Goal: Check status

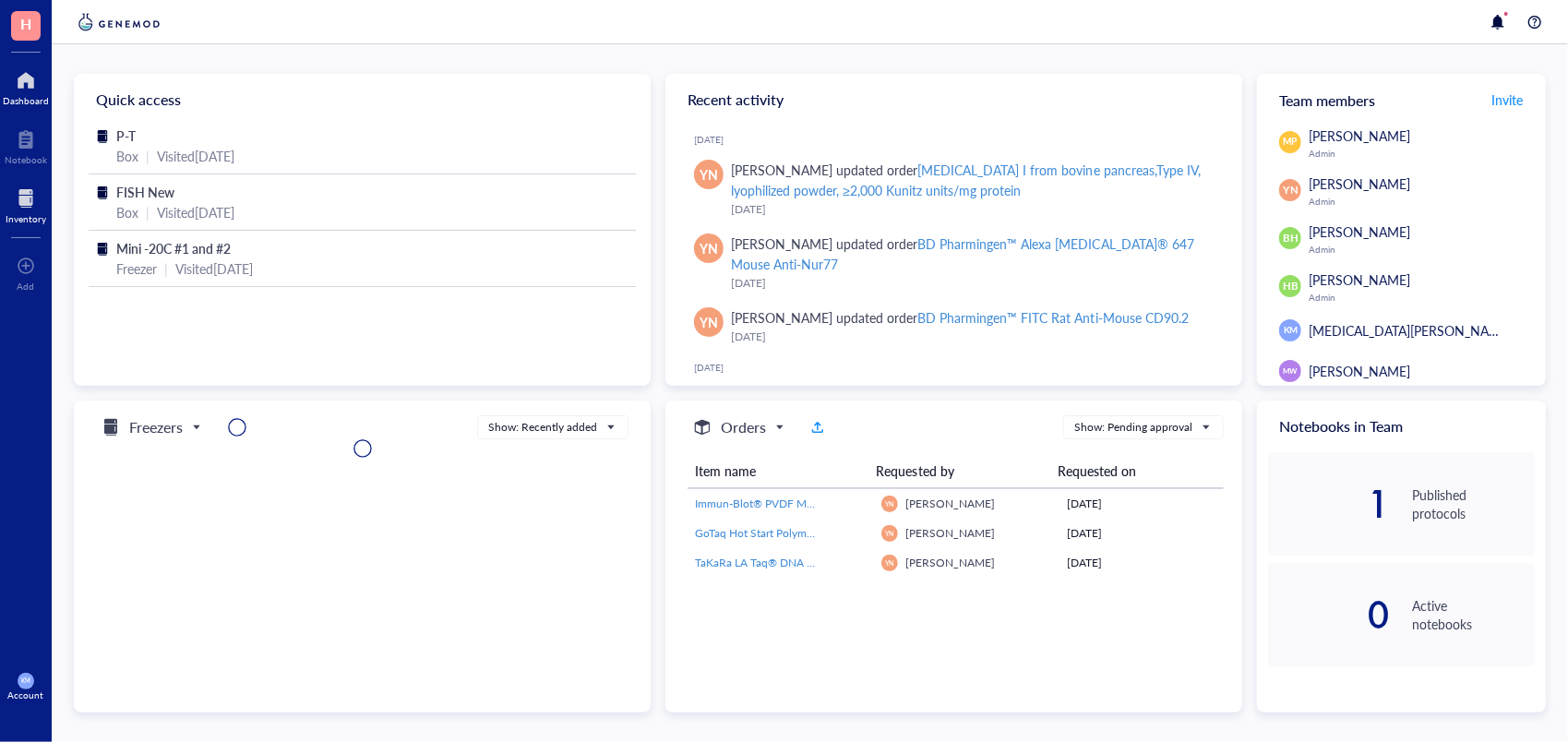
click at [12, 215] on div "Inventory" at bounding box center [26, 219] width 41 height 11
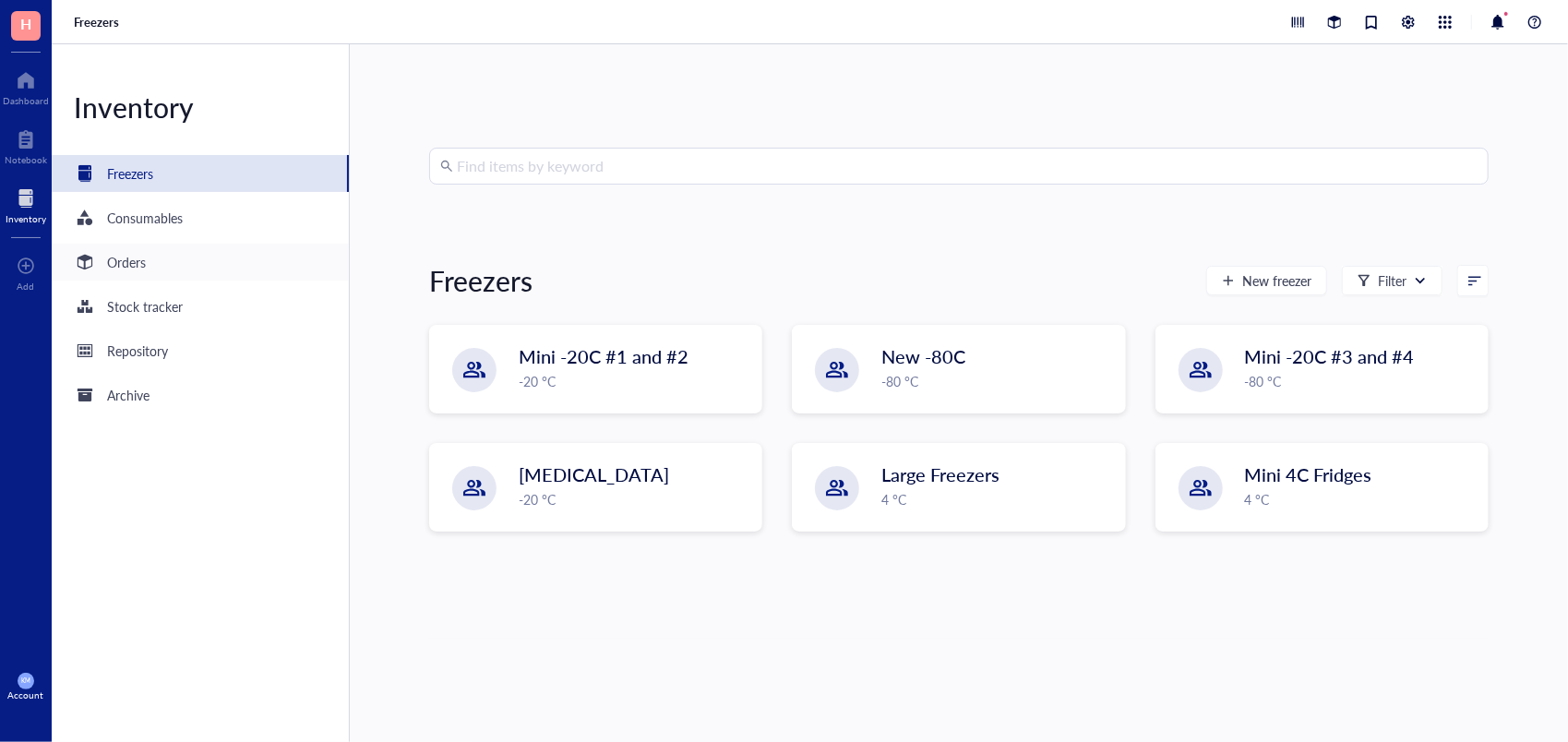
click at [185, 276] on div "Orders" at bounding box center [200, 261] width 297 height 37
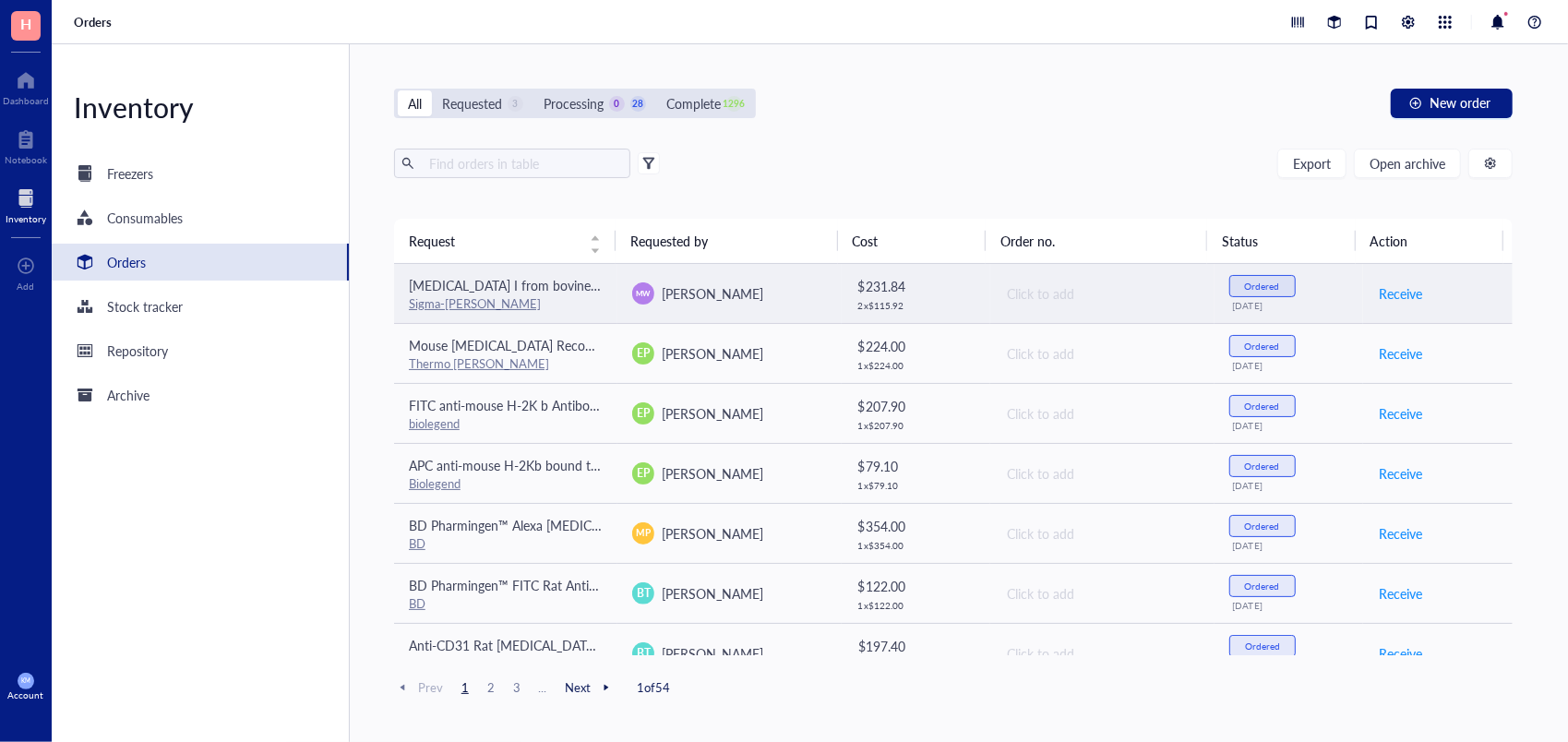
click at [966, 294] on div "$ 231.84" at bounding box center [917, 286] width 118 height 20
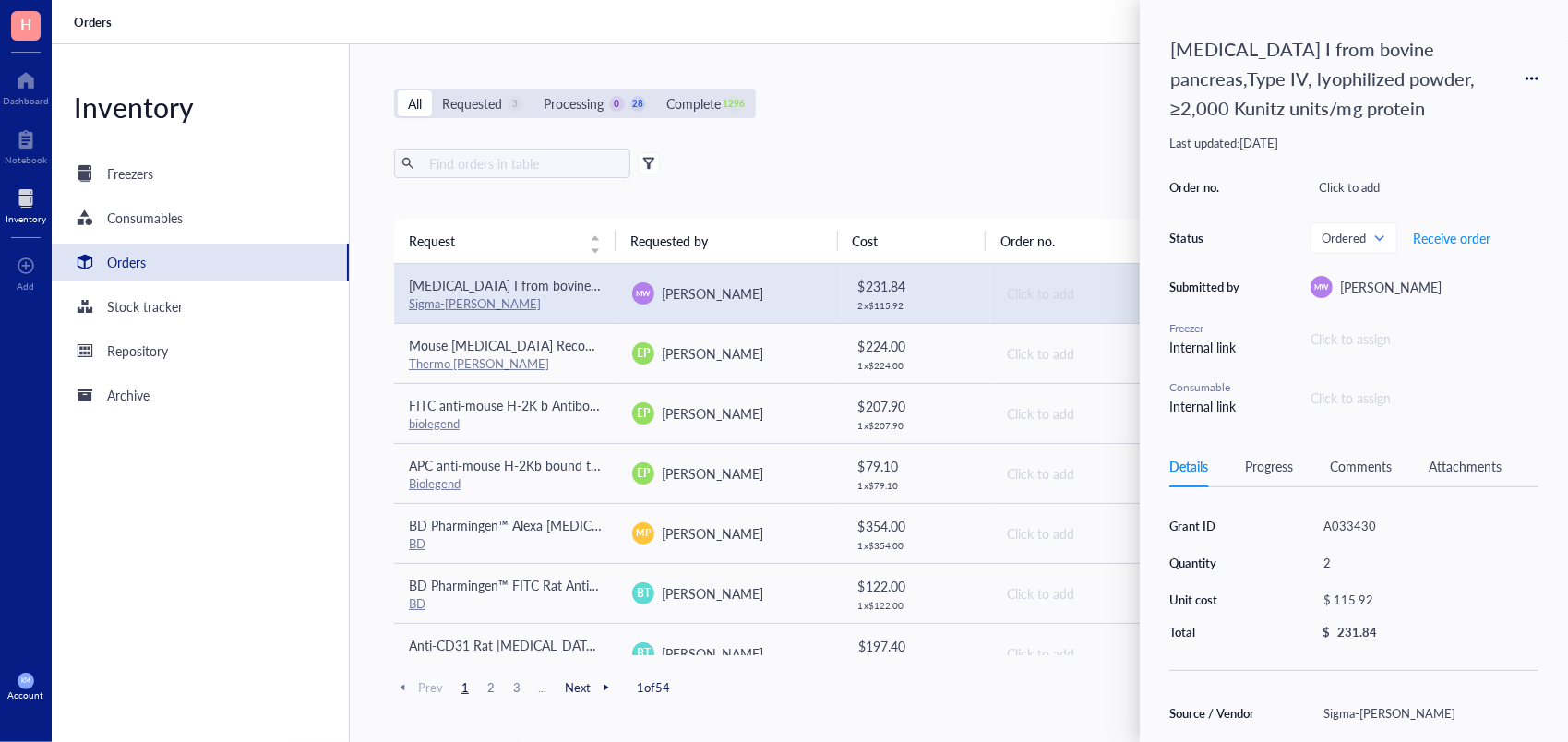
click at [1276, 473] on div "Progress" at bounding box center [1269, 466] width 48 height 20
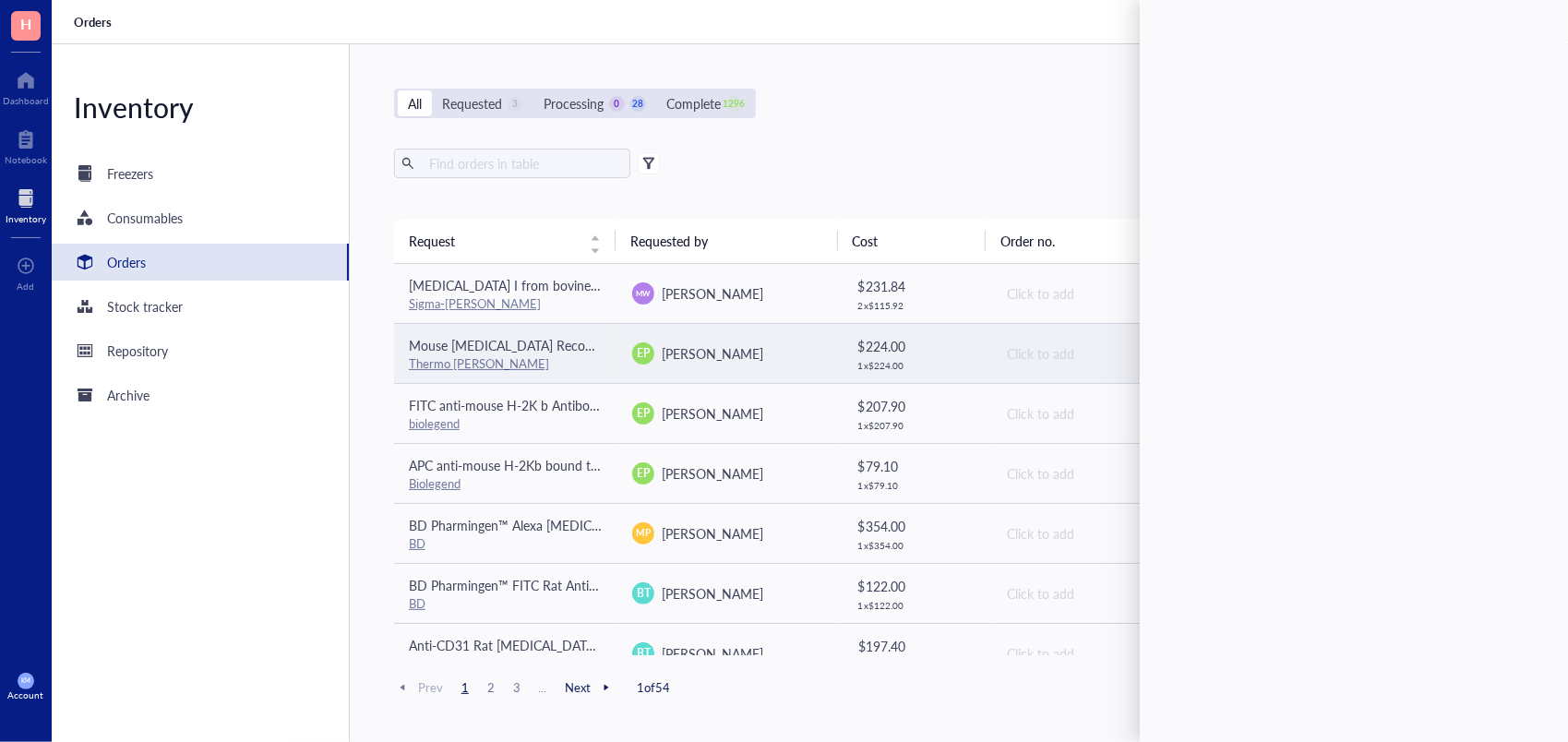
click at [763, 348] on span "[PERSON_NAME]" at bounding box center [712, 353] width 101 height 19
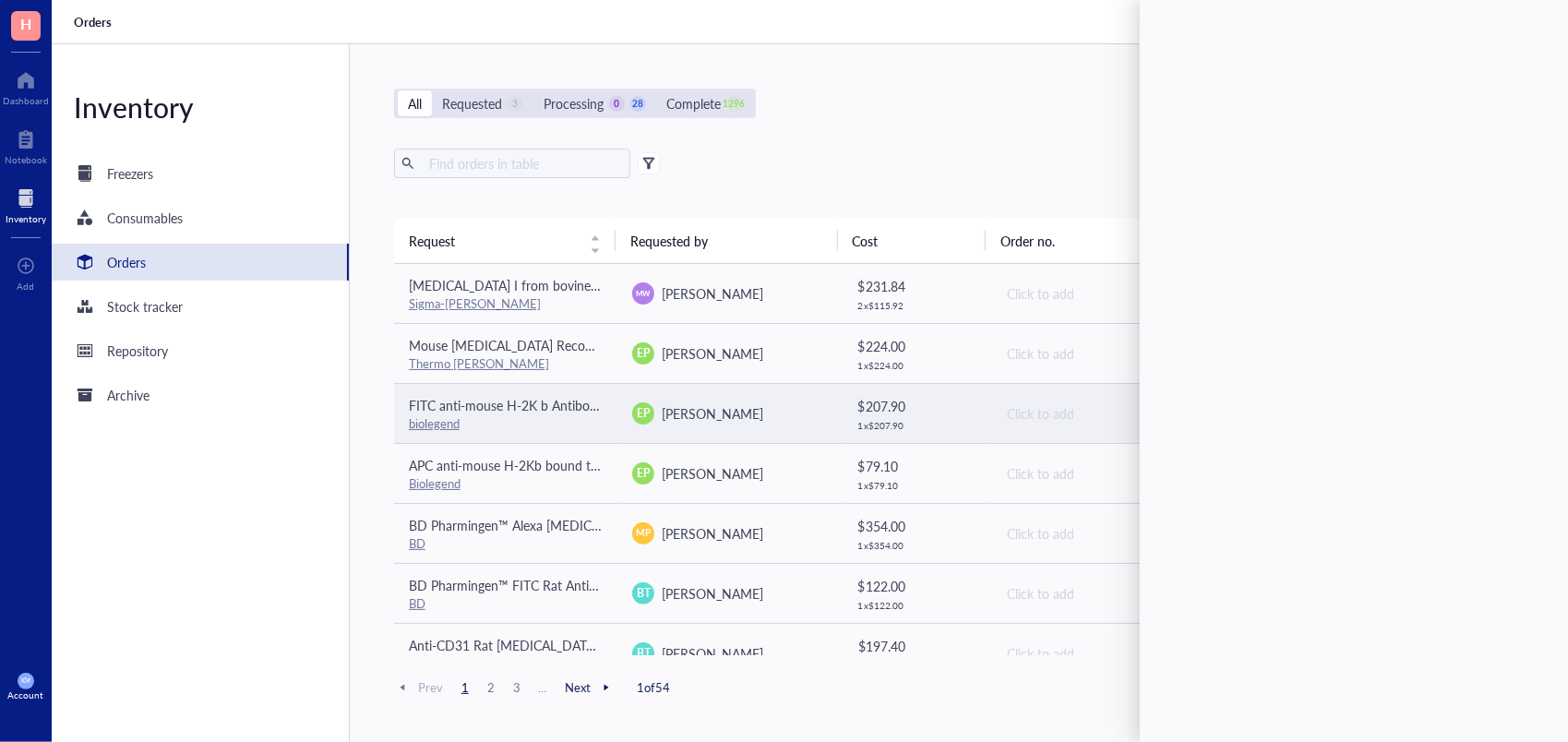
click at [763, 434] on td "EP [PERSON_NAME]" at bounding box center [728, 412] width 224 height 60
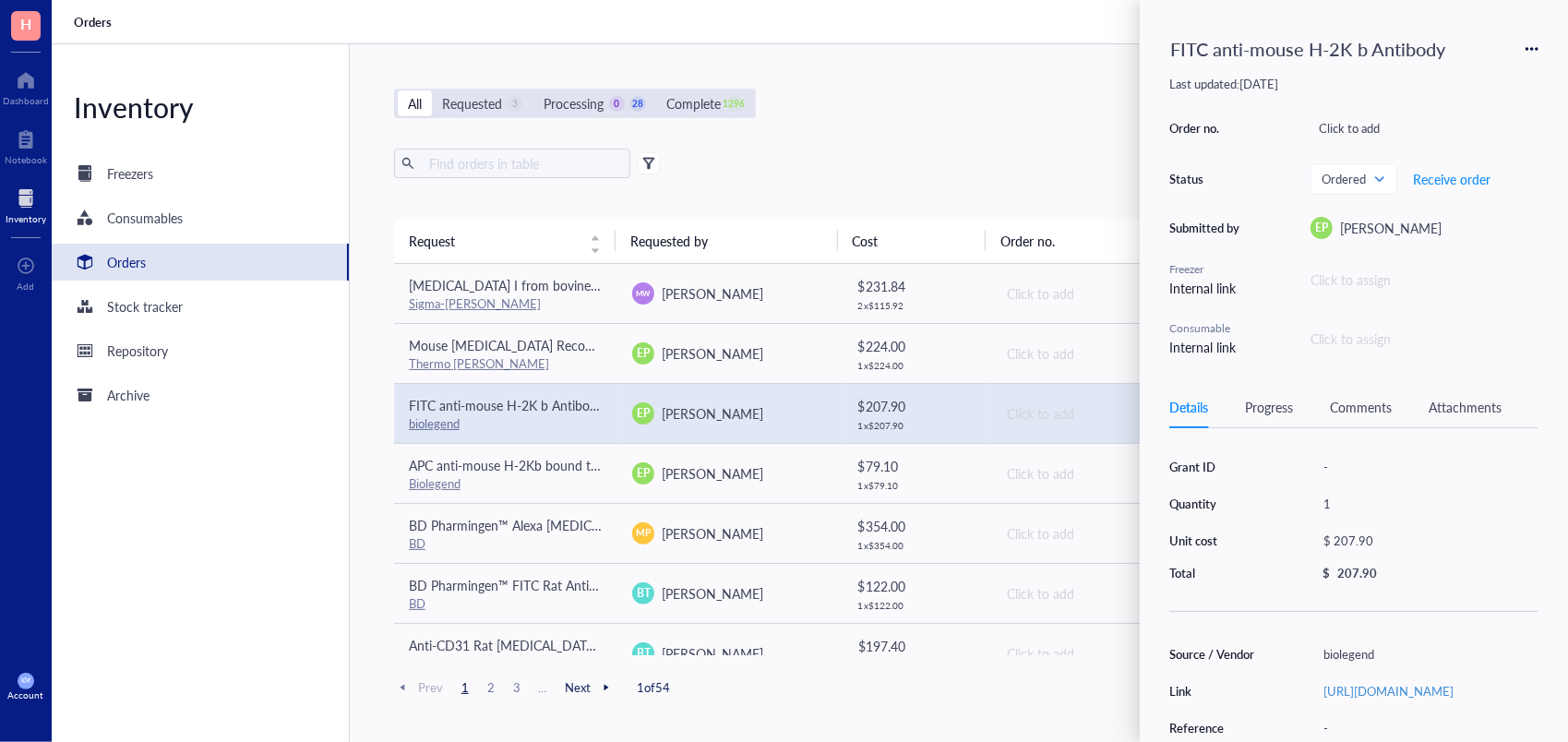
click at [1261, 631] on div "Grant ID - Quantity 1 Unit cost $ 207.90 Total $ 207.90 Source / Vendor biolege…" at bounding box center [1354, 687] width 370 height 475
click at [1279, 406] on div "Progress" at bounding box center [1269, 406] width 48 height 20
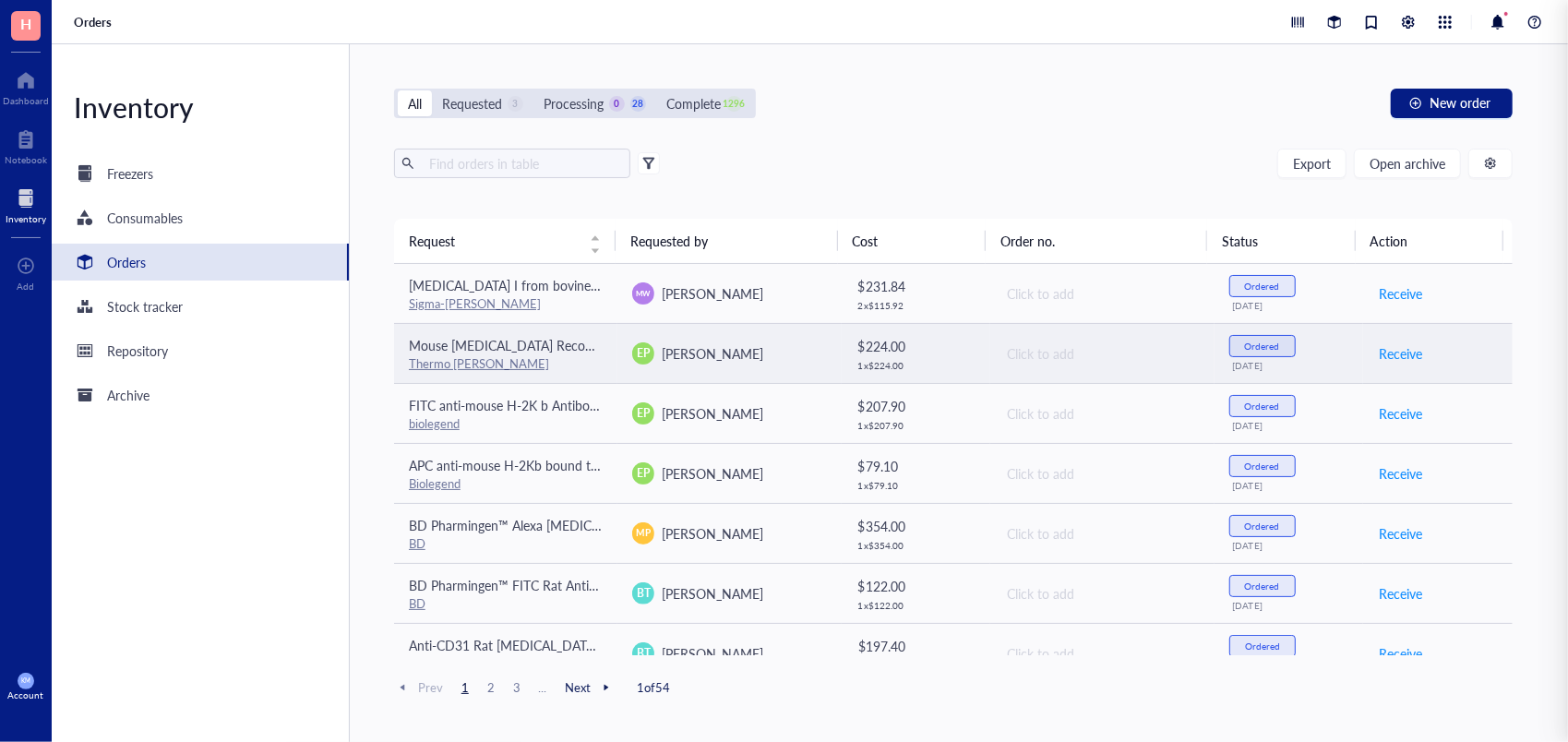
click at [802, 351] on div "EP [PERSON_NAME]" at bounding box center [728, 354] width 194 height 22
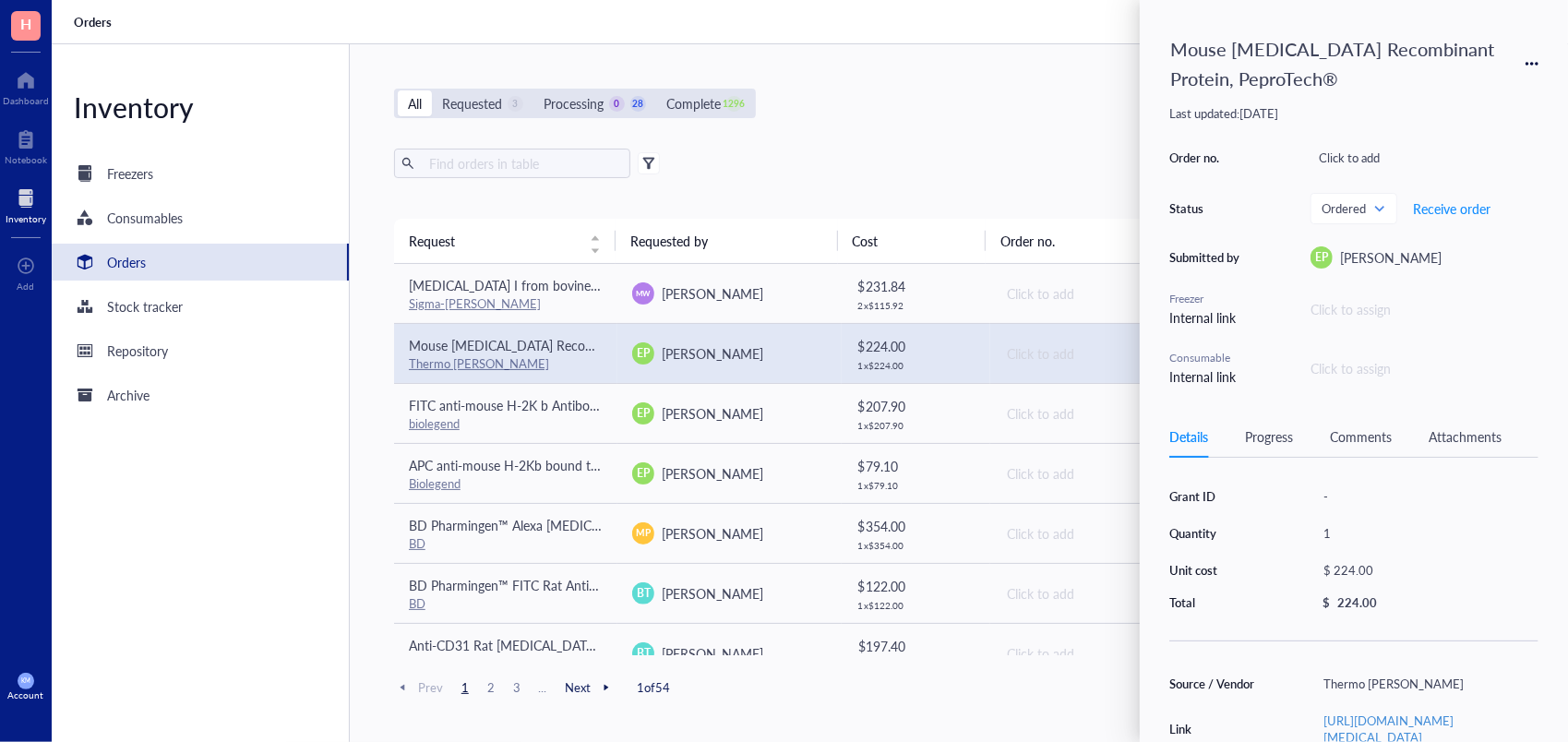
click at [1200, 630] on div "Grant ID - Quantity 1 Unit cost $ 224.00 Total $ 224.00 Source / Vendor Thermo …" at bounding box center [1354, 725] width 370 height 492
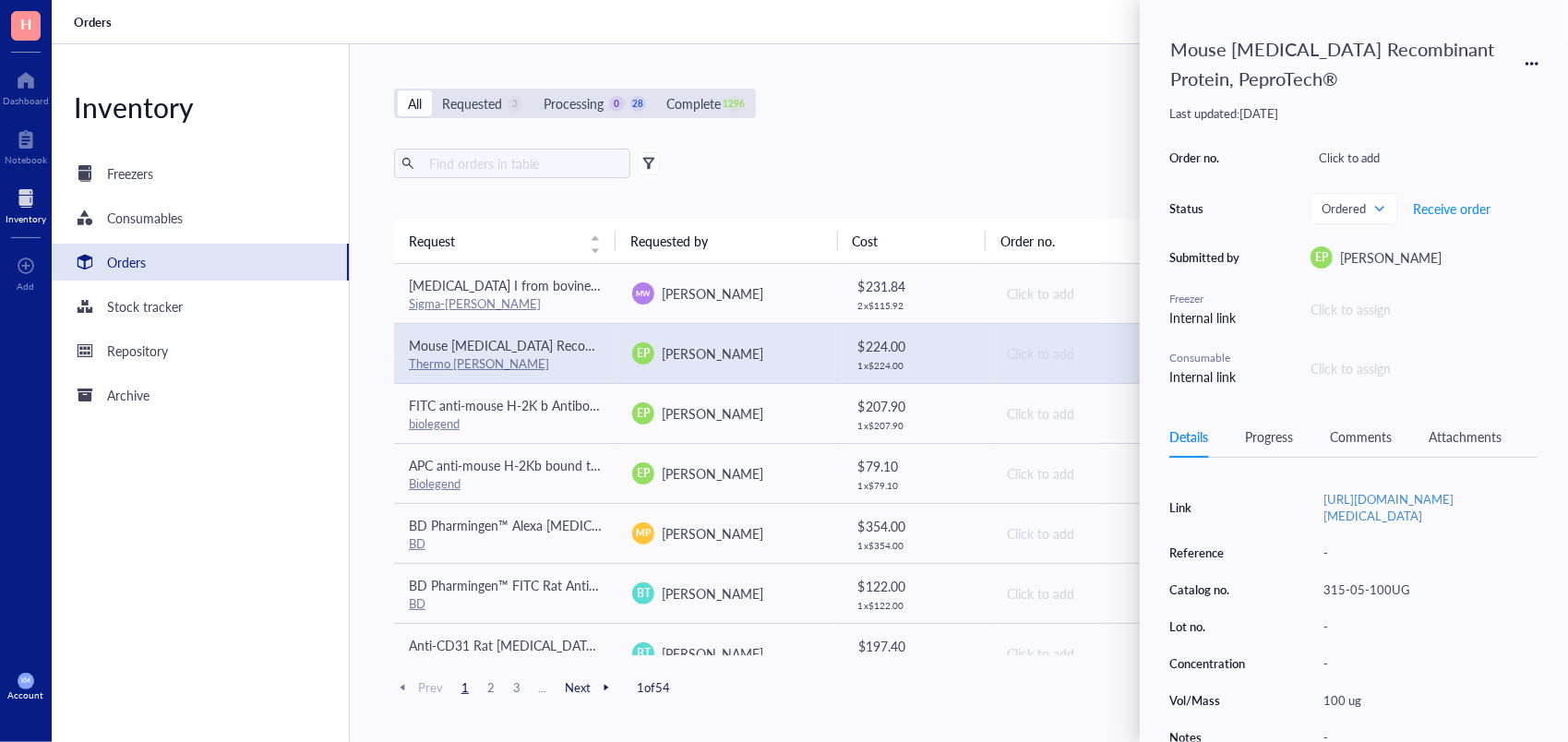
scroll to position [244, 0]
drag, startPoint x: 1274, startPoint y: 452, endPoint x: 1266, endPoint y: 428, distance: 25.3
click at [1266, 428] on div "Details Progress Comments Attachments" at bounding box center [1354, 437] width 370 height 42
click at [1266, 428] on div "Progress" at bounding box center [1269, 436] width 48 height 20
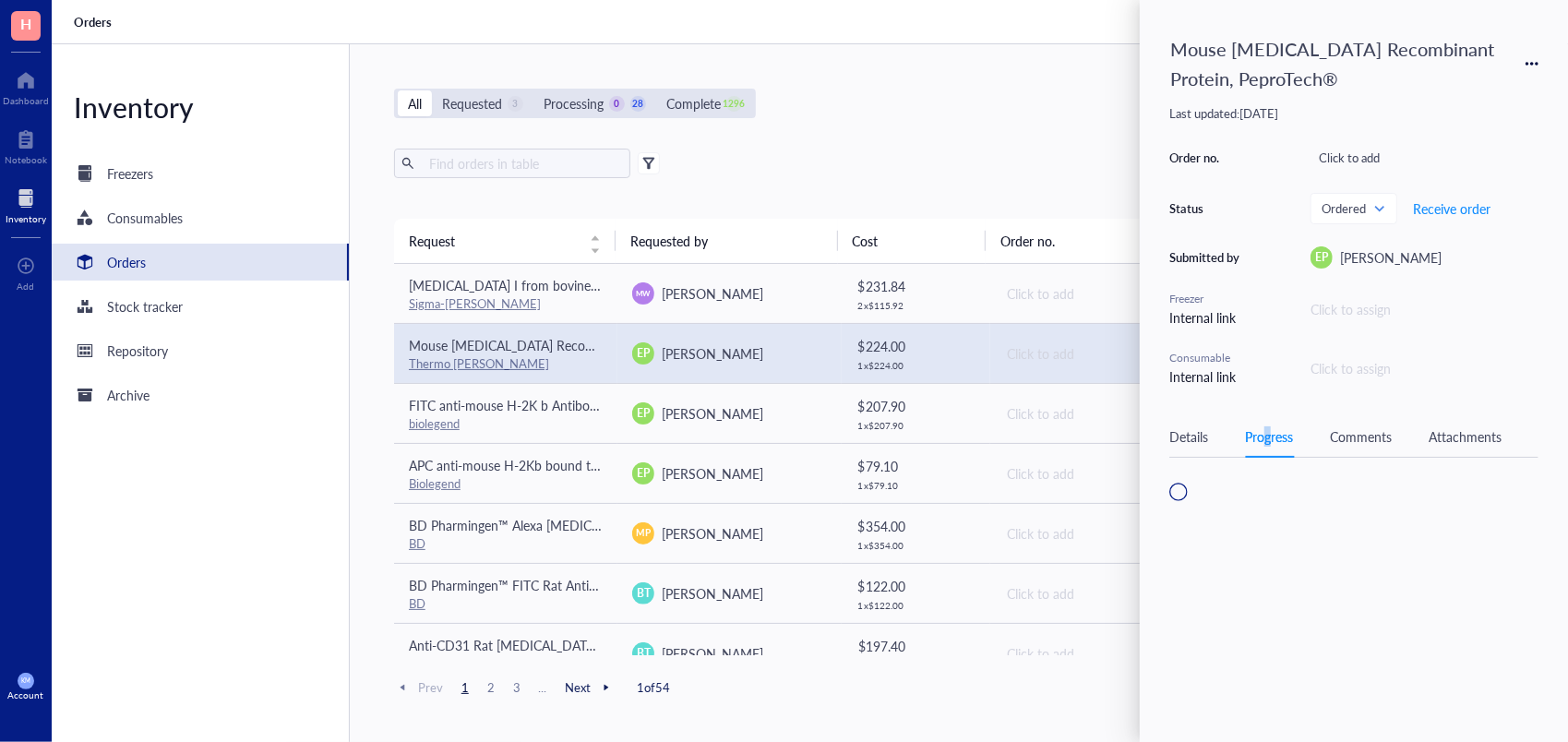
scroll to position [0, 0]
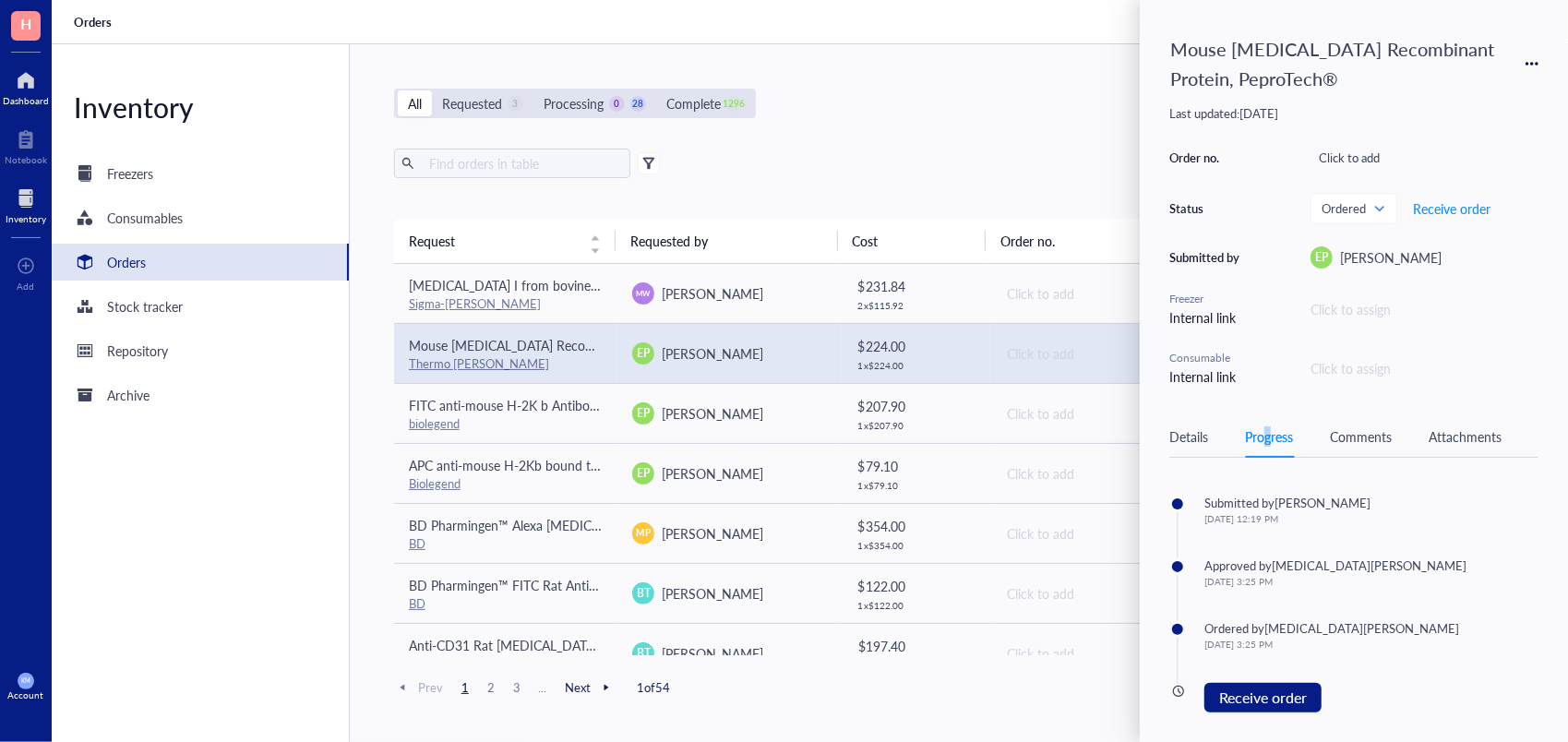
click at [29, 87] on div at bounding box center [26, 80] width 46 height 30
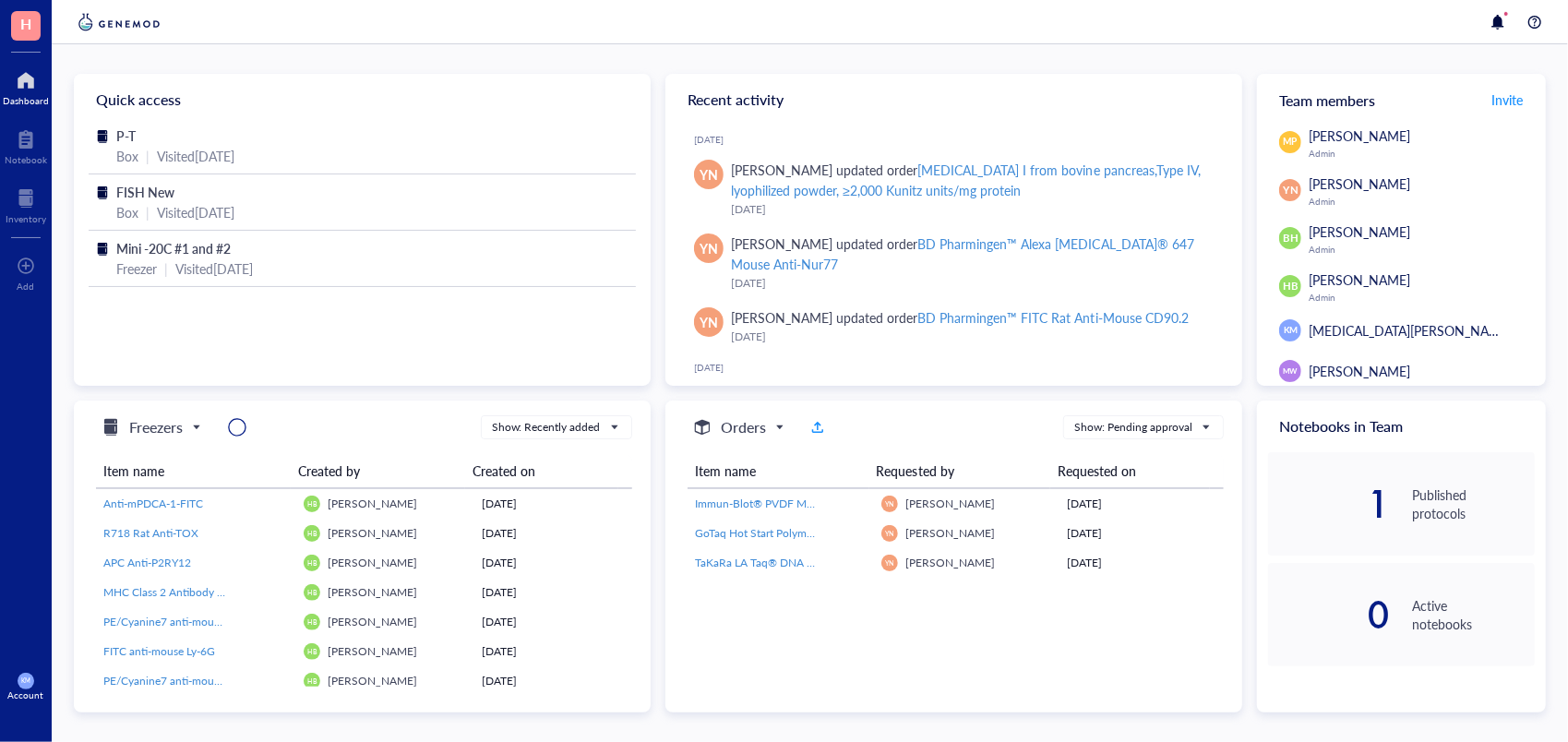
click at [1236, 185] on div "[DATE] YN Y-[PERSON_NAME] updated order [MEDICAL_DATA] I from bovine pancreas,T…" at bounding box center [954, 255] width 577 height 260
click at [1024, 37] on div at bounding box center [810, 22] width 1516 height 45
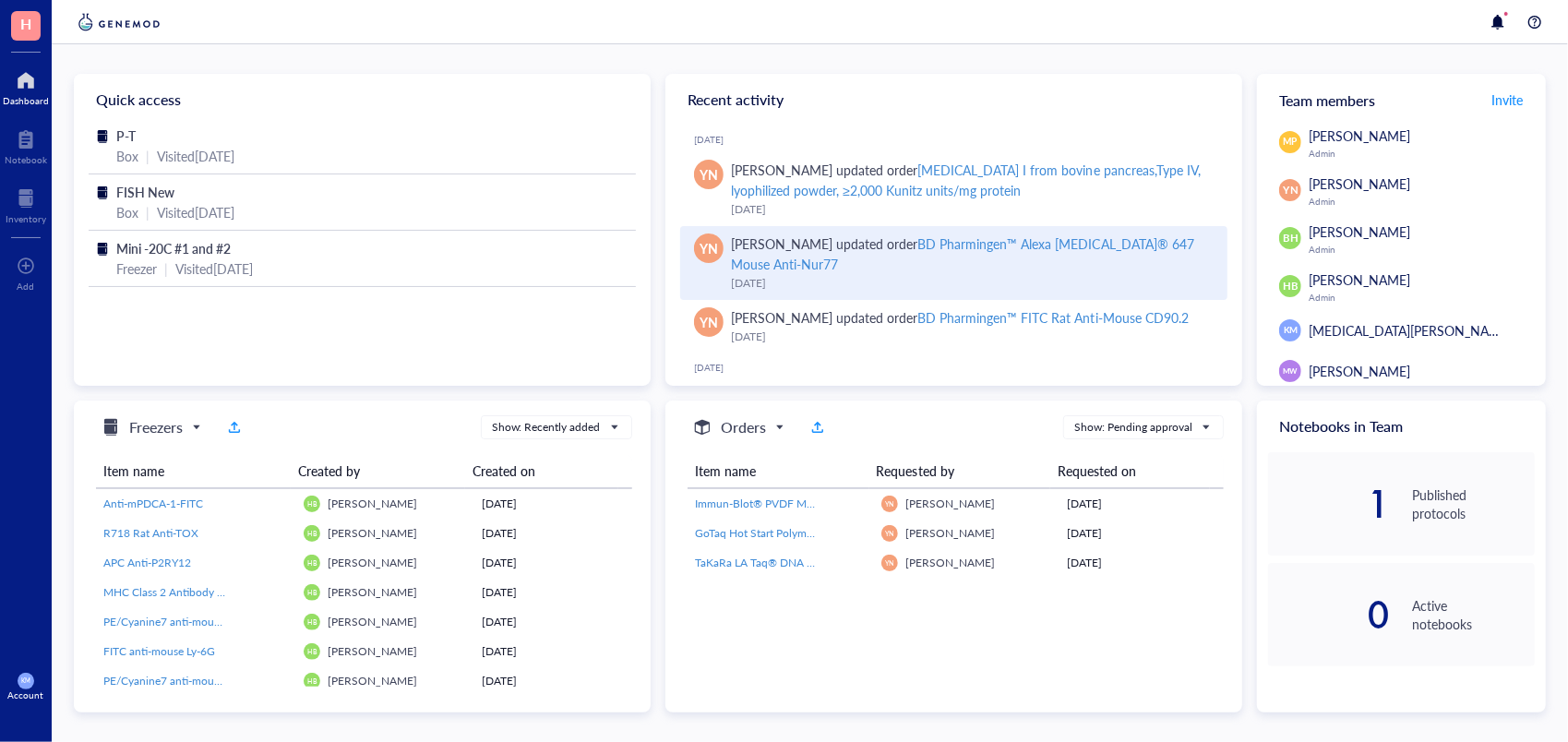
click at [873, 266] on div "[PERSON_NAME] updated order BD Pharmingen™ Alexa [MEDICAL_DATA]® 647 Mouse Anti…" at bounding box center [972, 253] width 482 height 41
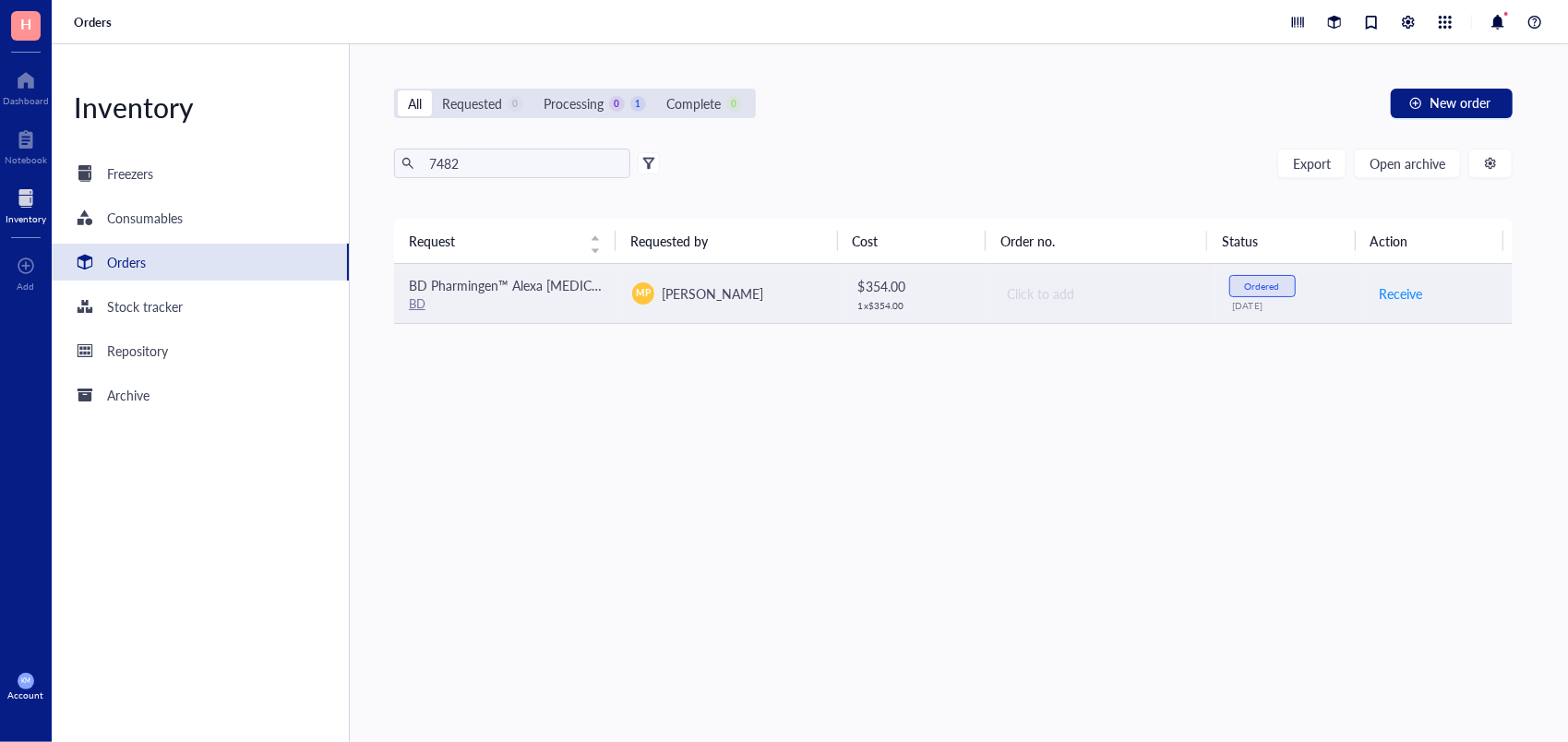
click at [770, 282] on div "MP [PERSON_NAME]" at bounding box center [728, 293] width 194 height 22
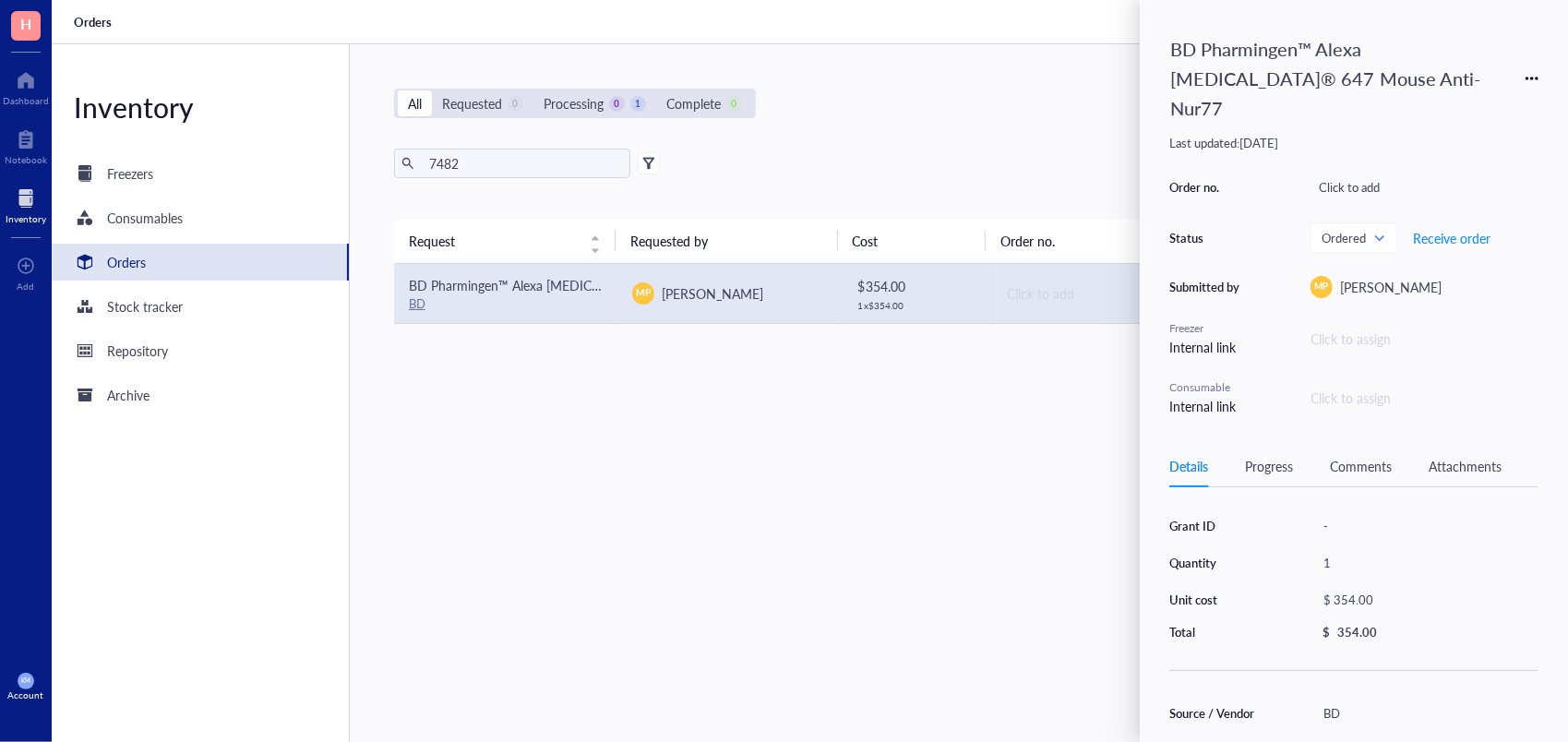
click at [1289, 456] on div "Progress" at bounding box center [1269, 466] width 48 height 20
